Goal: Ask a question

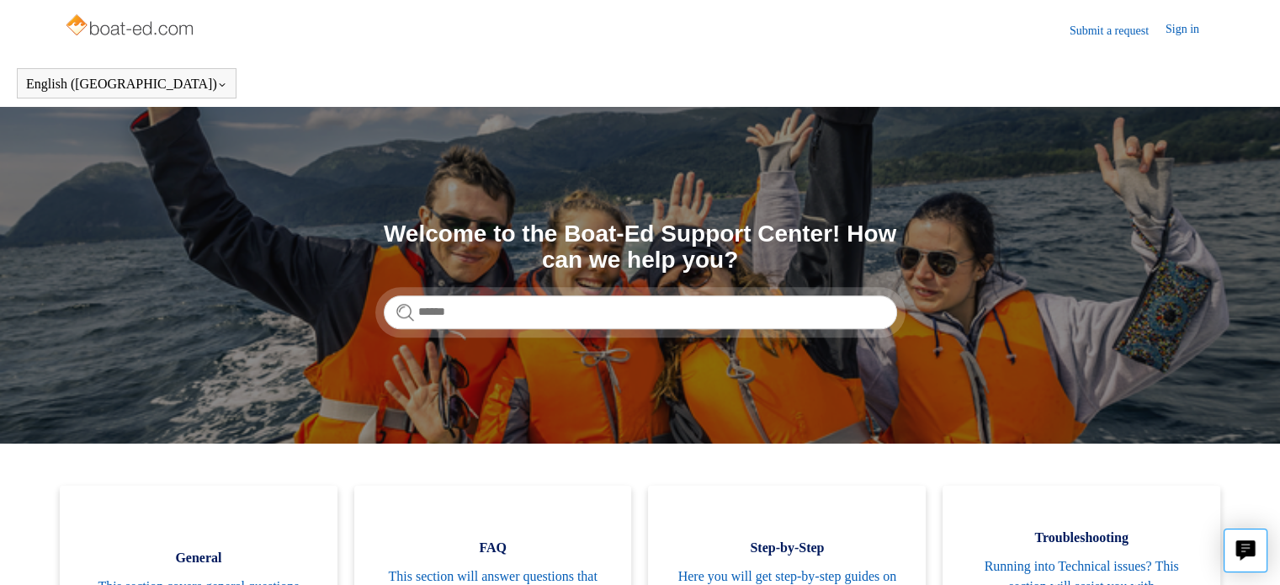
click at [1079, 29] on link "Submit a request" at bounding box center [1118, 31] width 96 height 18
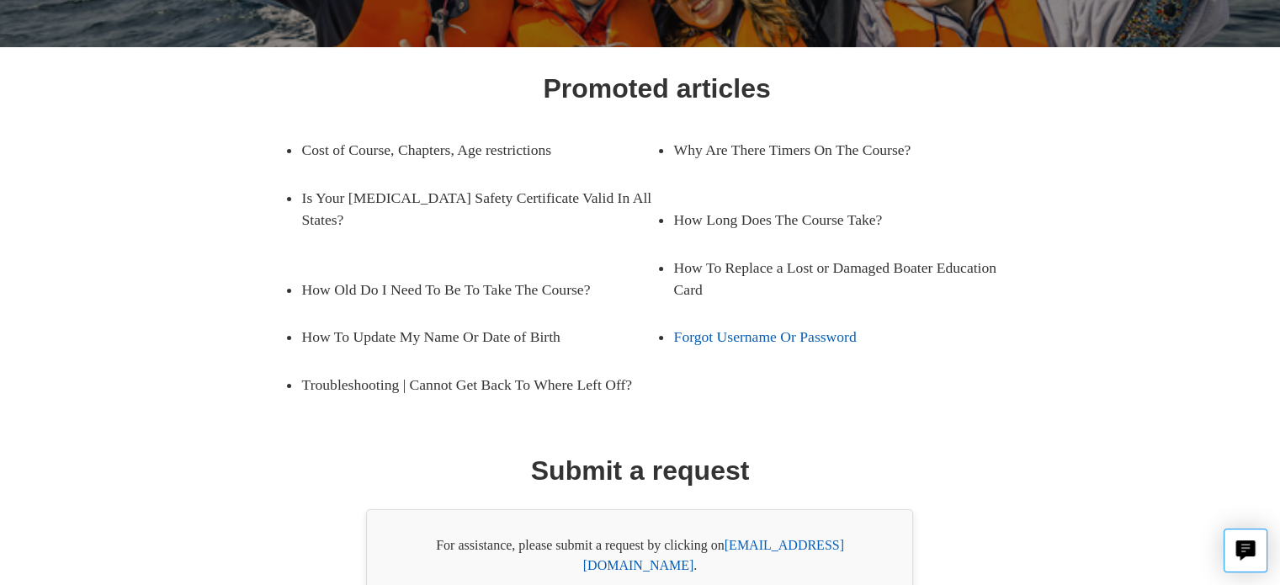
scroll to position [299, 0]
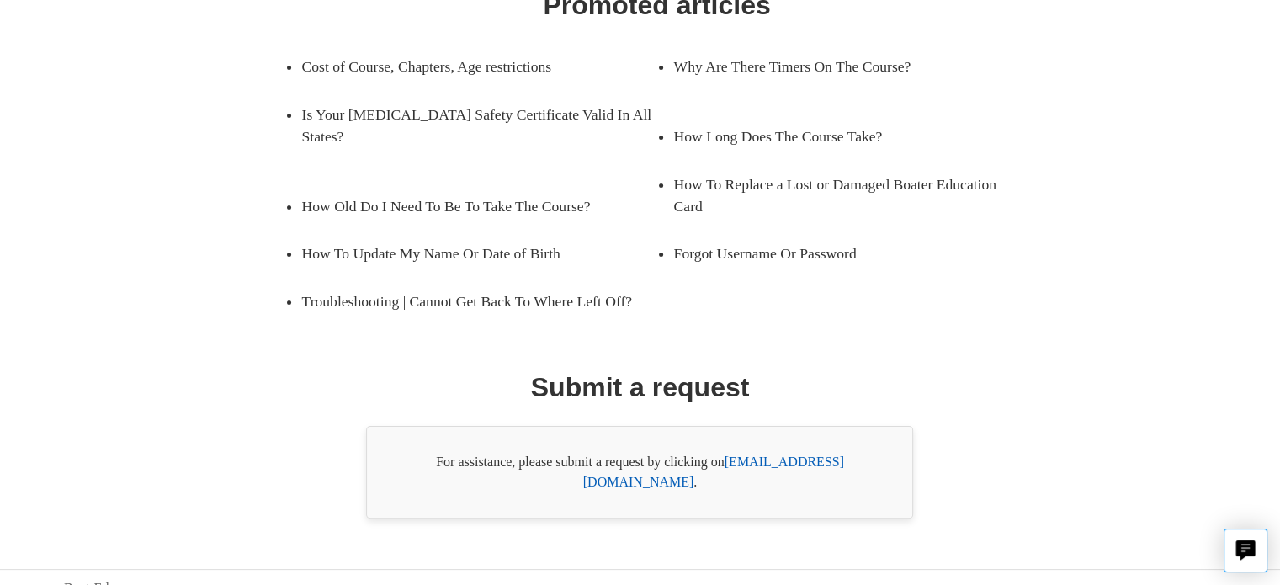
click at [776, 459] on link "support@boat-ed.com" at bounding box center [713, 471] width 261 height 35
click at [761, 462] on link "support@boat-ed.com" at bounding box center [713, 471] width 261 height 35
click at [772, 459] on link "support@boat-ed.com" at bounding box center [713, 471] width 261 height 35
click at [1202, 444] on div "Promoted articles Cost of Course, Chapters, Age restrictions Why Are There Time…" at bounding box center [640, 252] width 1152 height 534
click at [744, 459] on link "support@boat-ed.com" at bounding box center [713, 471] width 261 height 35
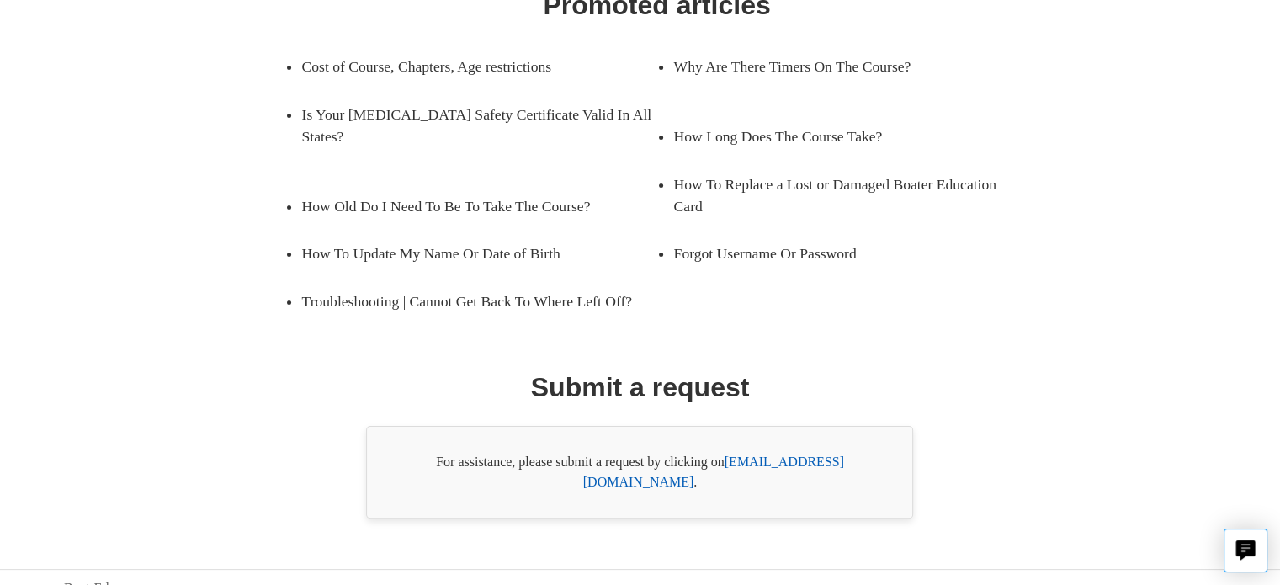
drag, startPoint x: 727, startPoint y: 457, endPoint x: 893, endPoint y: 454, distance: 165.8
click at [893, 454] on div "For assistance, please submit a request by clicking on support@boat-ed.com ." at bounding box center [639, 472] width 547 height 93
copy div "support@boat-ed.com ."
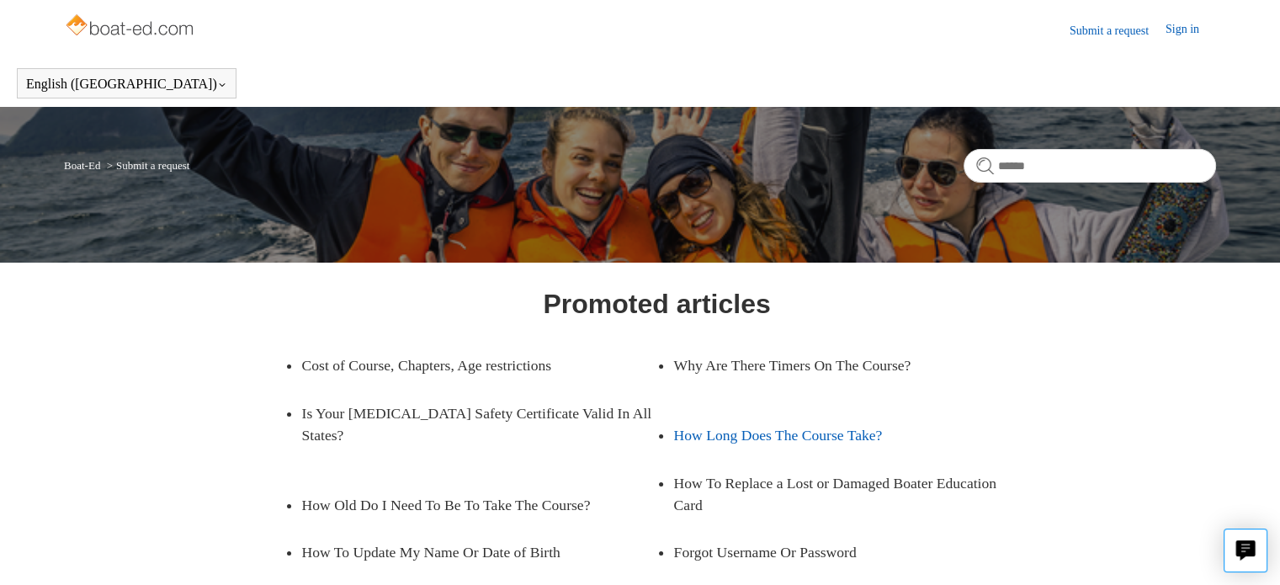
scroll to position [0, 0]
click at [1080, 25] on link "Submit a request" at bounding box center [1118, 31] width 96 height 18
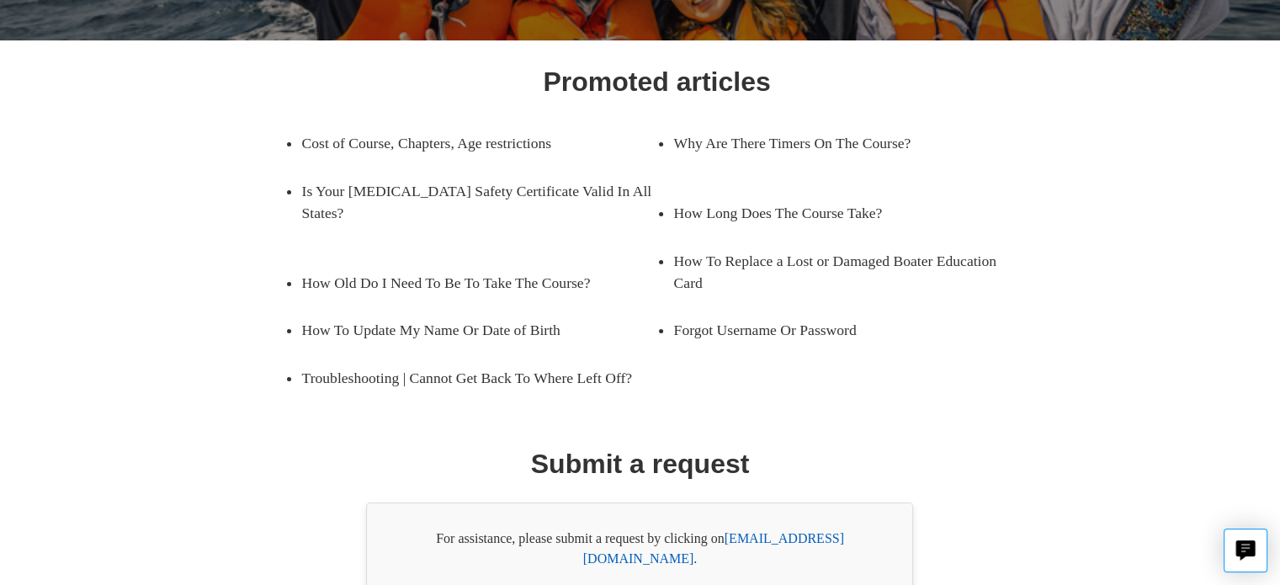
scroll to position [299, 0]
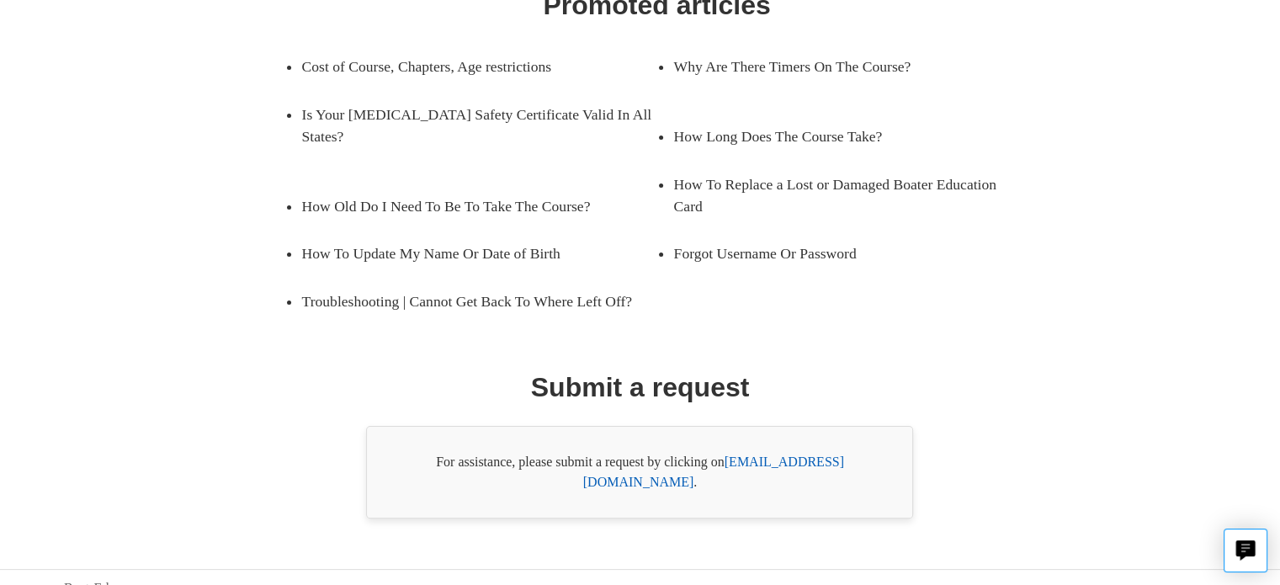
click at [796, 464] on link "[EMAIL_ADDRESS][DOMAIN_NAME]" at bounding box center [713, 471] width 261 height 35
click at [1047, 312] on div "Promoted articles Cost of Course, Chapters, Age restrictions Why Are There Time…" at bounding box center [639, 252] width 1037 height 534
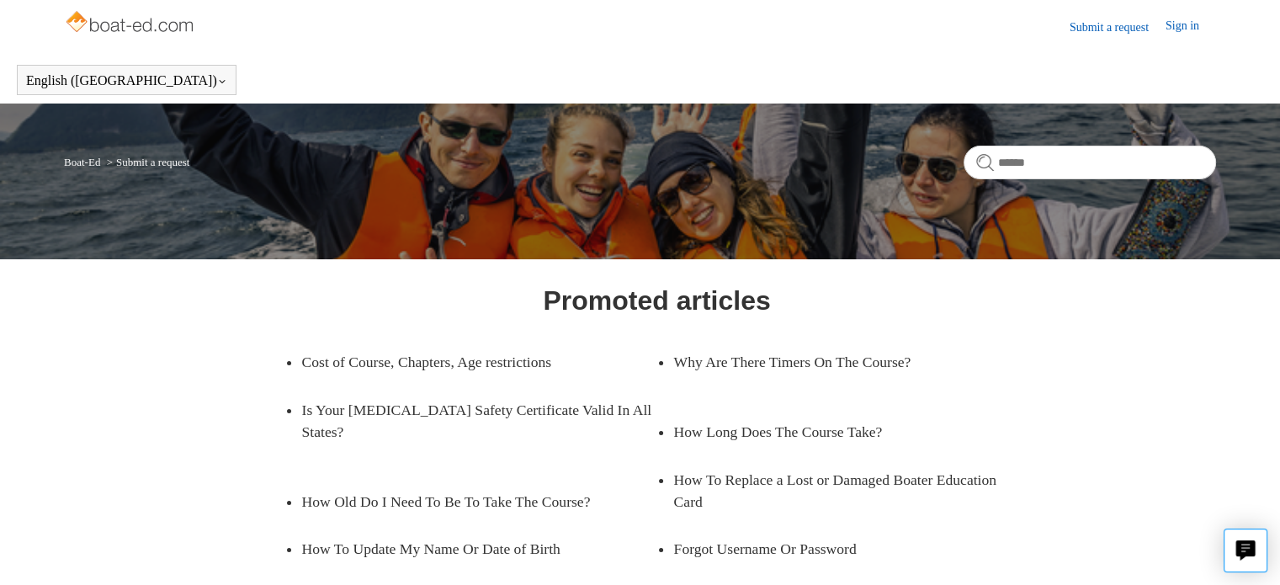
scroll to position [0, 0]
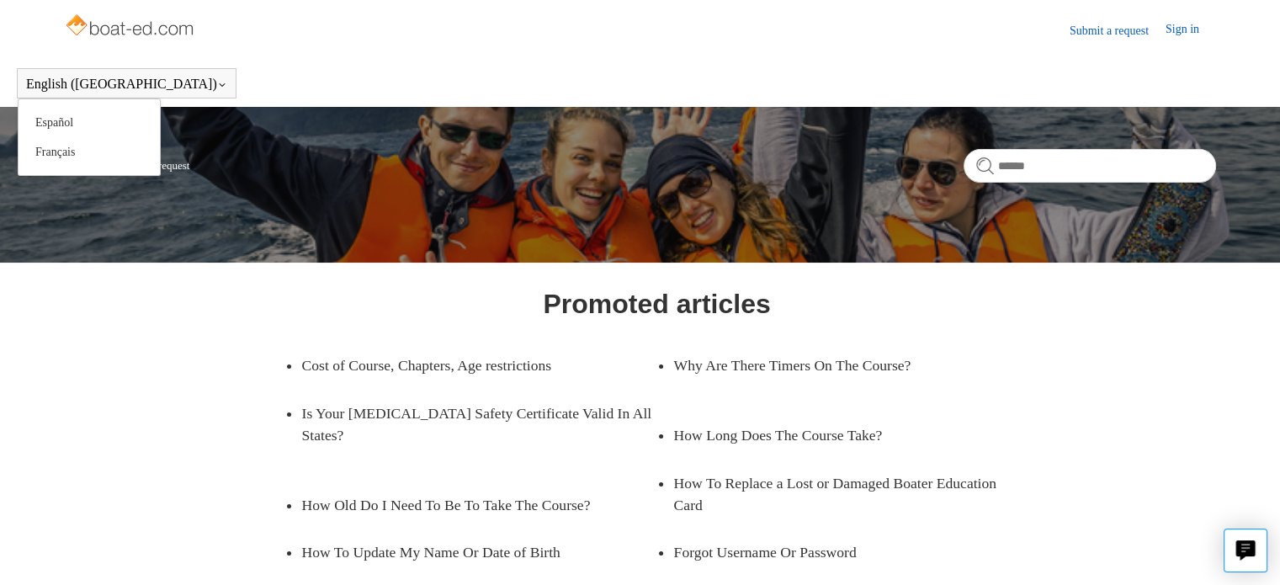
click at [111, 76] on div "English ([GEOGRAPHIC_DATA]) Español [DEMOGRAPHIC_DATA]" at bounding box center [127, 83] width 220 height 30
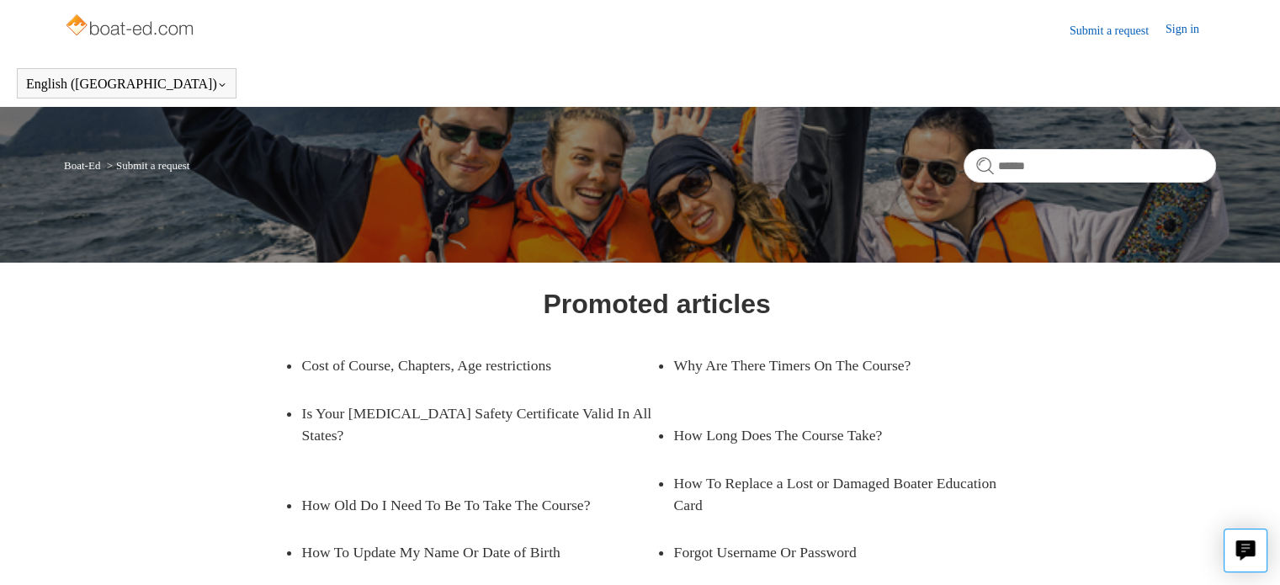
click at [520, 87] on header "English ([GEOGRAPHIC_DATA]) Español [DEMOGRAPHIC_DATA]" at bounding box center [640, 83] width 1280 height 47
click at [1066, 159] on input "Search" at bounding box center [1090, 166] width 252 height 34
type input "**********"
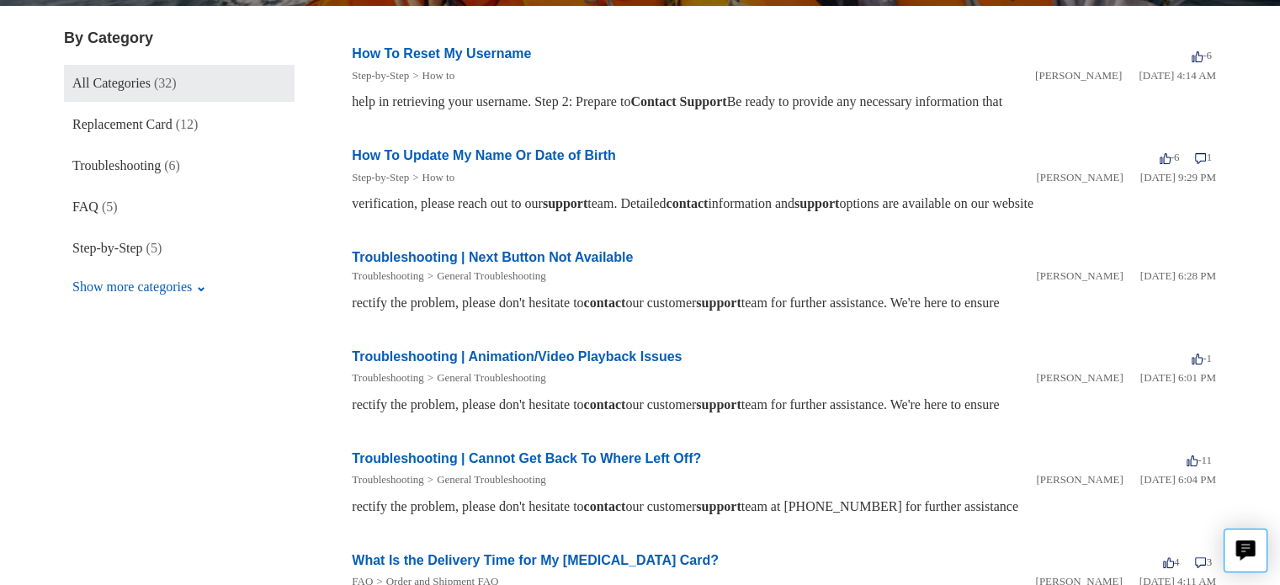
click at [741, 295] on em "support" at bounding box center [718, 302] width 45 height 14
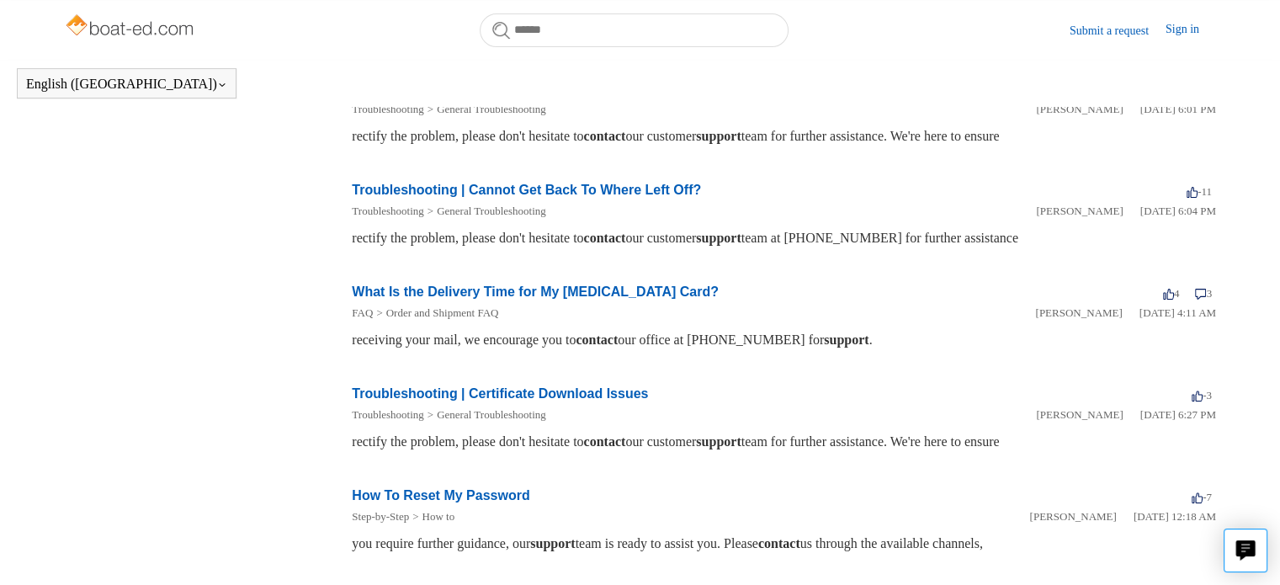
scroll to position [427, 0]
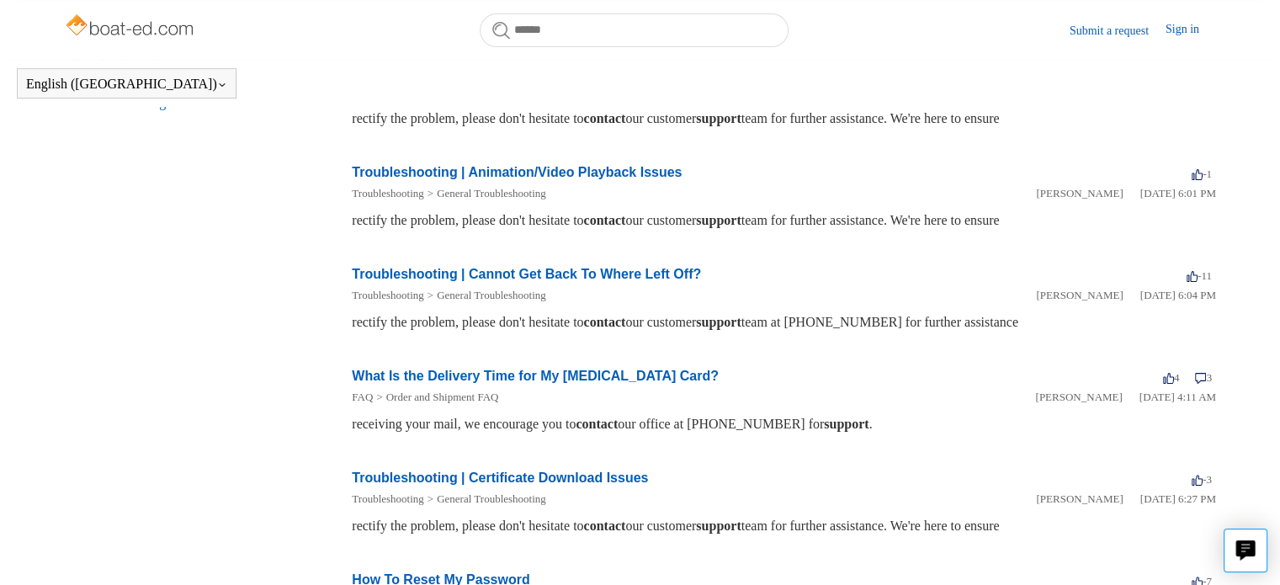
click at [559, 473] on link "Troubleshooting | Certificate Download Issues" at bounding box center [500, 477] width 296 height 14
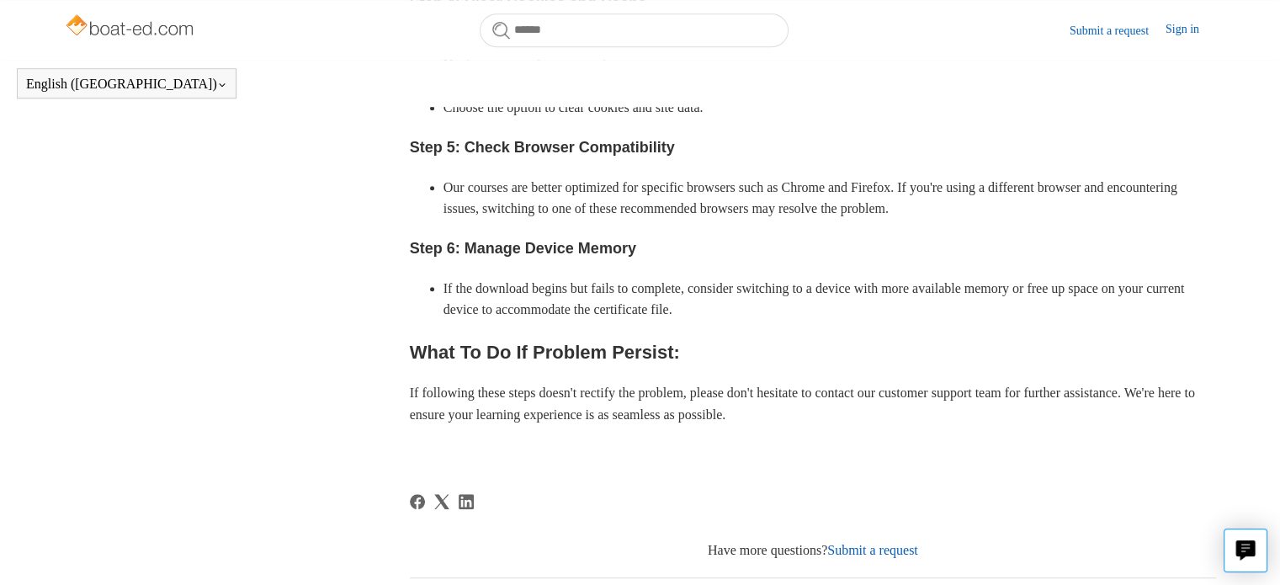
scroll to position [1047, 0]
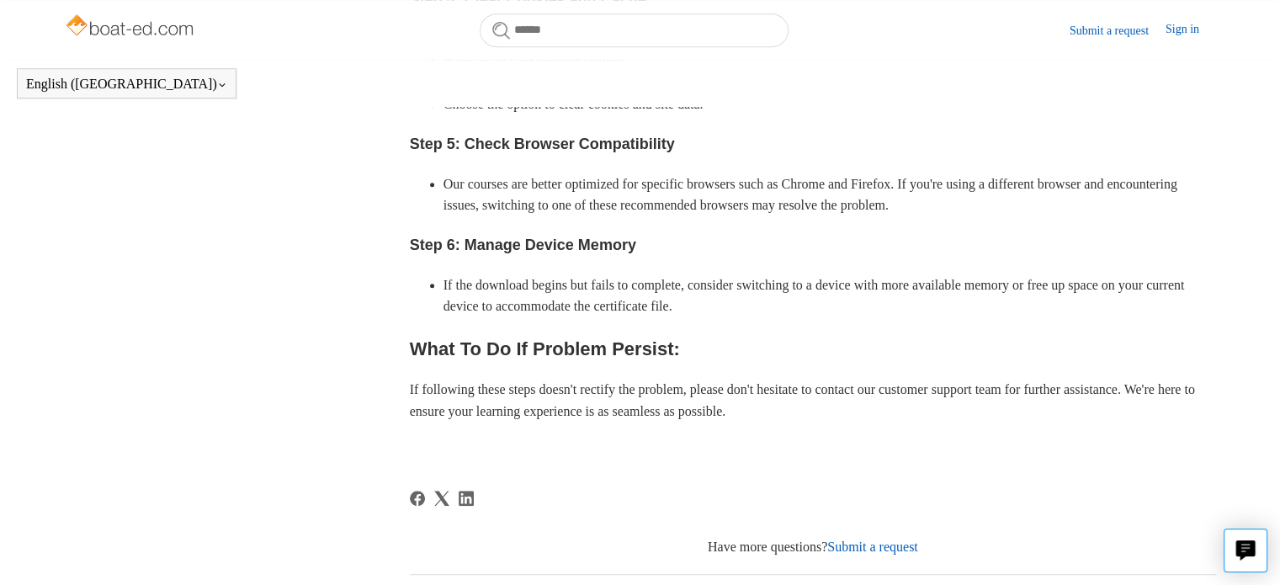
click at [1007, 398] on p "If following these steps doesn't rectify the problem, please don't hesitate to …" at bounding box center [813, 400] width 806 height 43
click at [854, 394] on p "If following these steps doesn't rectify the problem, please don't hesitate to …" at bounding box center [813, 400] width 806 height 43
click at [852, 396] on p "If following these steps doesn't rectify the problem, please don't hesitate to …" at bounding box center [813, 400] width 806 height 43
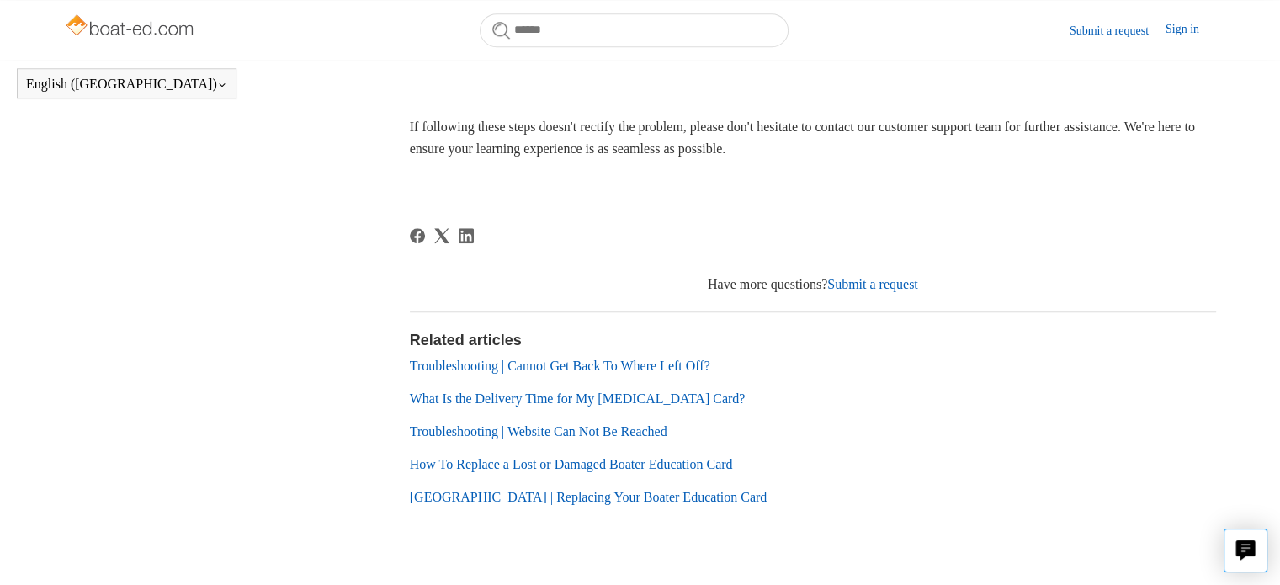
scroll to position [1350, 0]
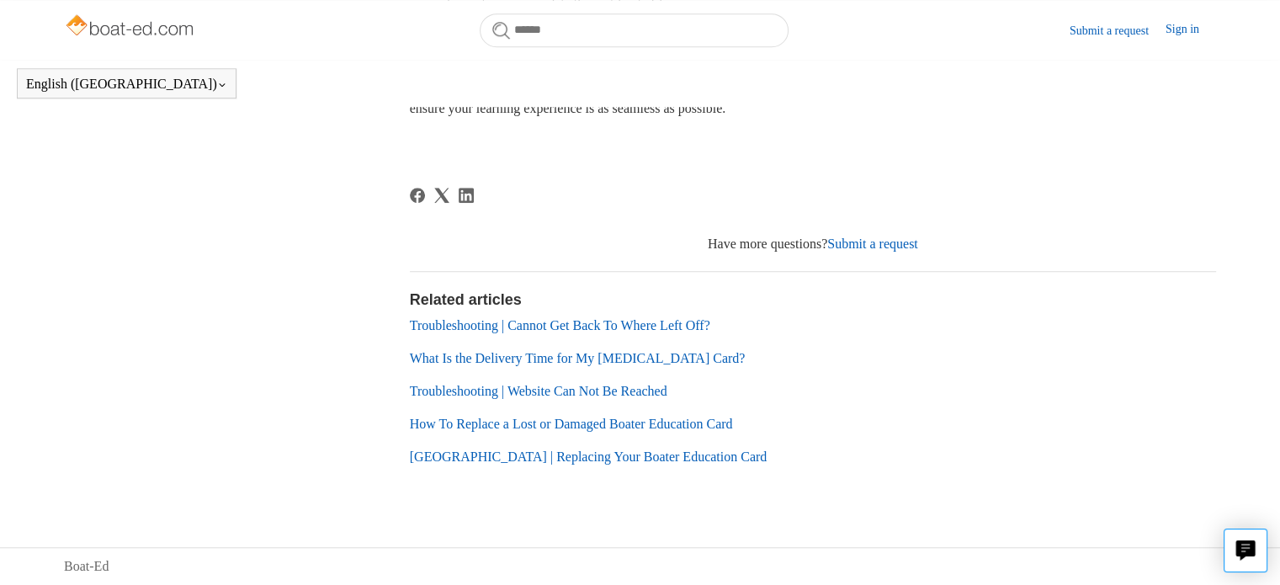
click at [865, 237] on link "Submit a request" at bounding box center [872, 243] width 91 height 14
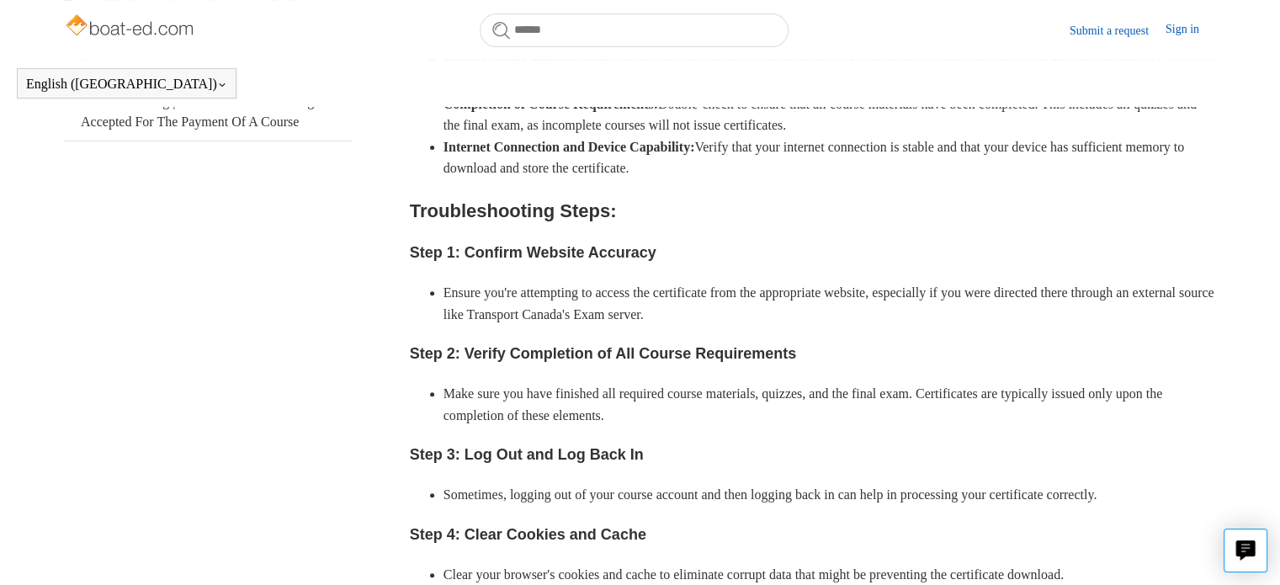
scroll to position [542, 0]
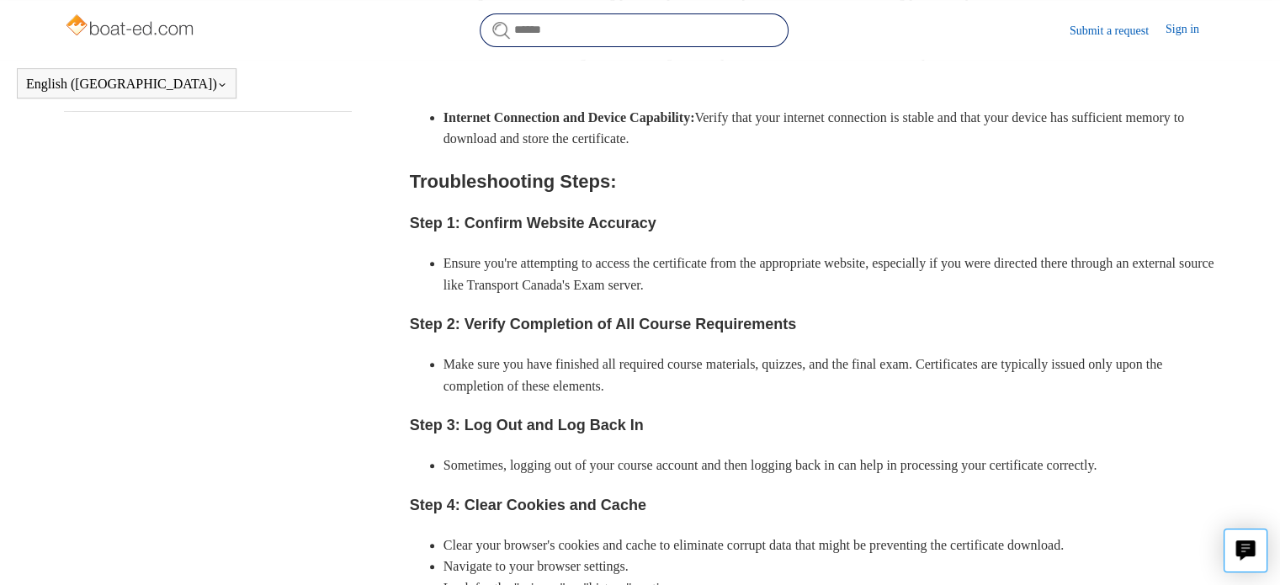
click at [567, 33] on input "Search" at bounding box center [634, 30] width 309 height 34
type input "**********"
